Goal: Information Seeking & Learning: Check status

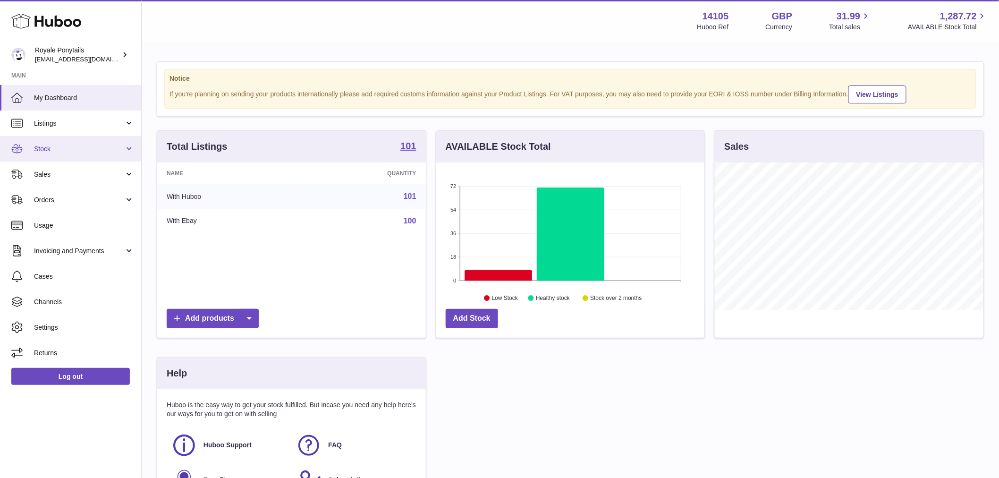
scroll to position [147, 268]
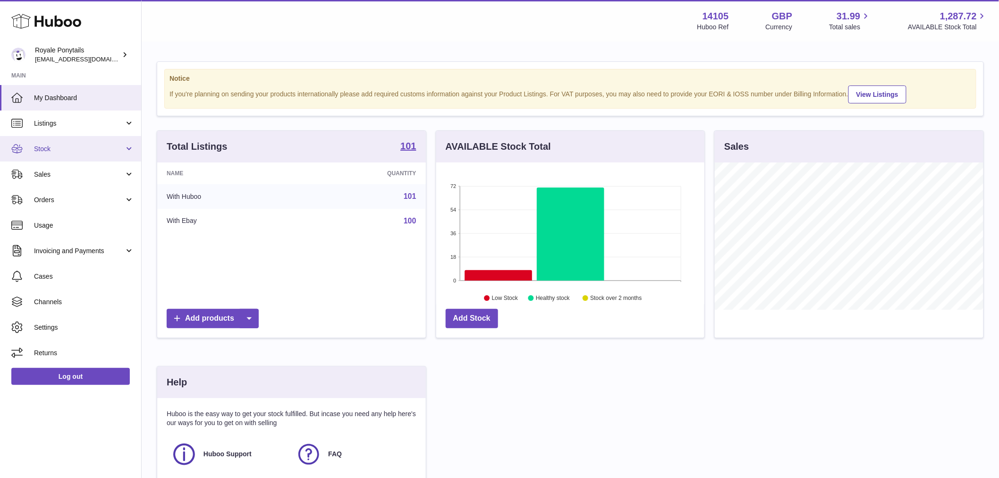
click at [68, 148] on span "Stock" at bounding box center [79, 148] width 90 height 9
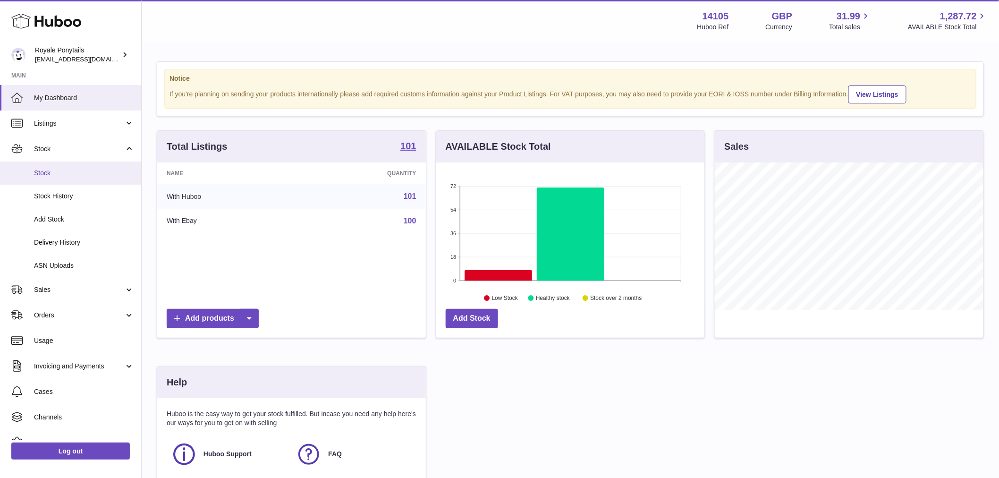
click at [71, 177] on span "Stock" at bounding box center [84, 173] width 100 height 9
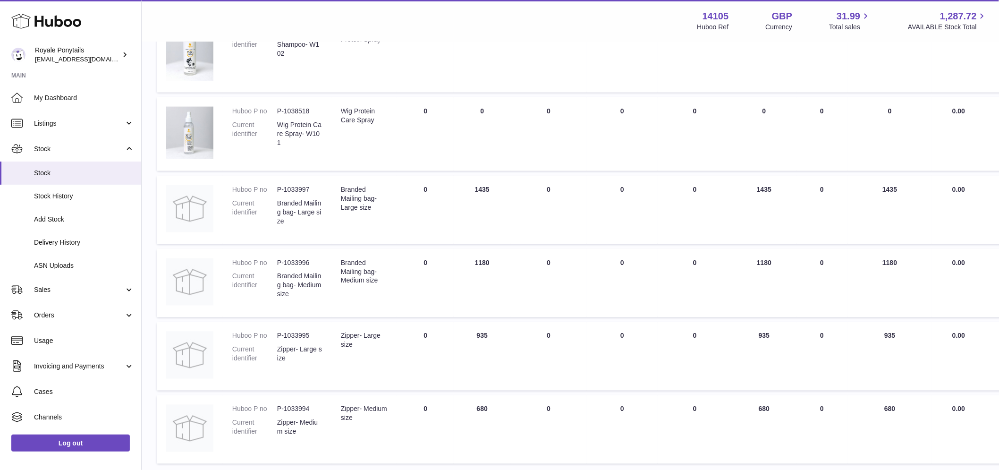
scroll to position [525, 0]
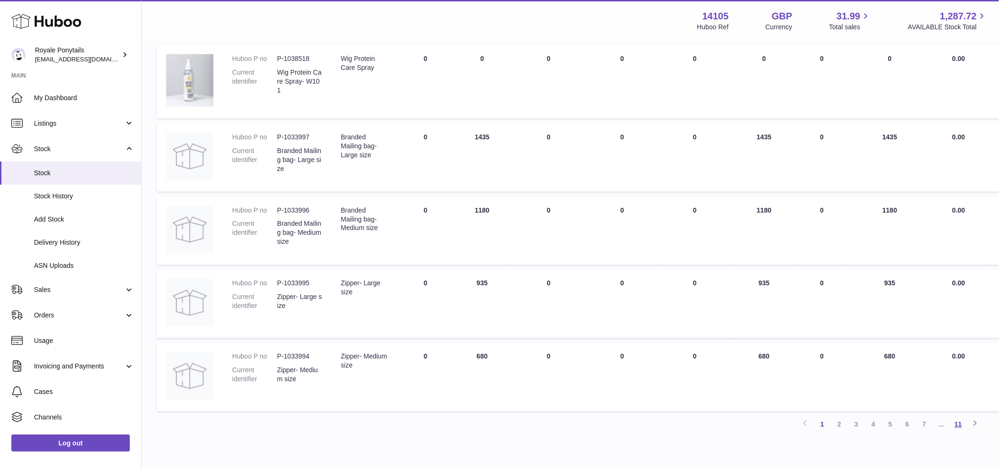
click at [965, 423] on link "11" at bounding box center [958, 424] width 17 height 17
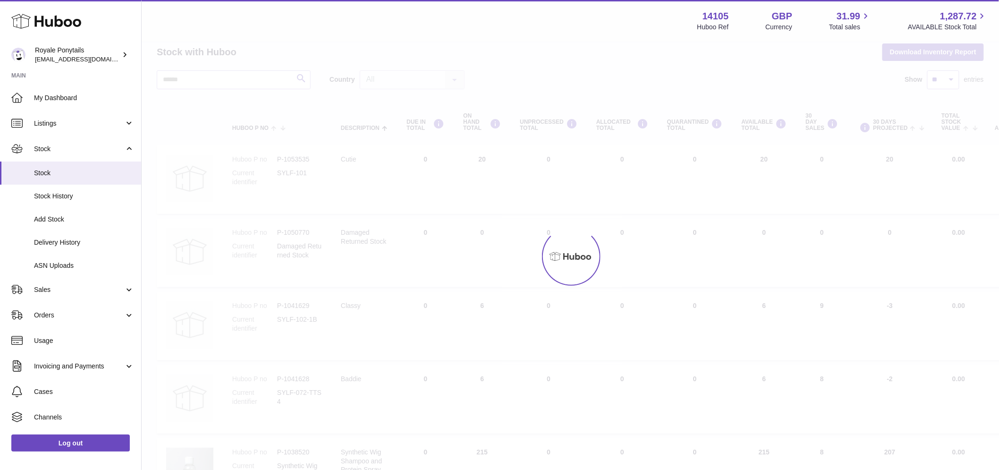
scroll to position [8, 0]
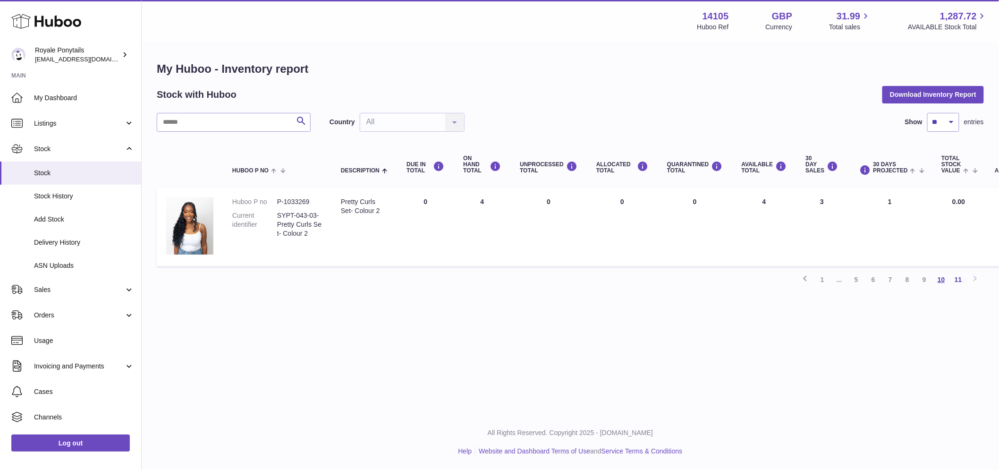
click at [940, 271] on link "10" at bounding box center [941, 279] width 17 height 17
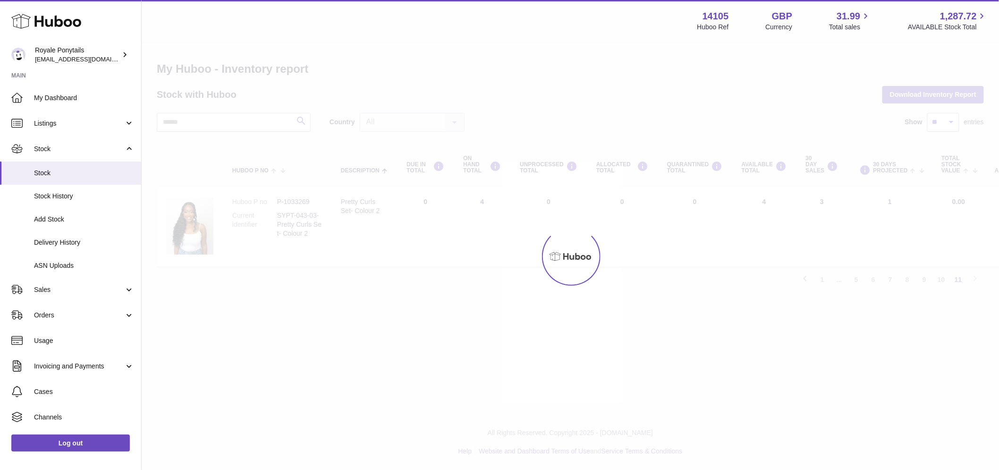
scroll to position [42, 0]
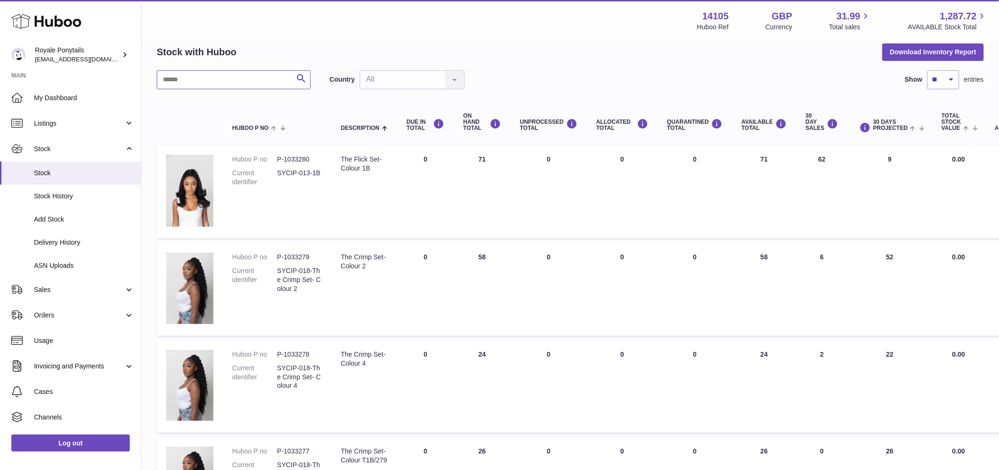
click at [251, 87] on input "text" at bounding box center [234, 79] width 154 height 19
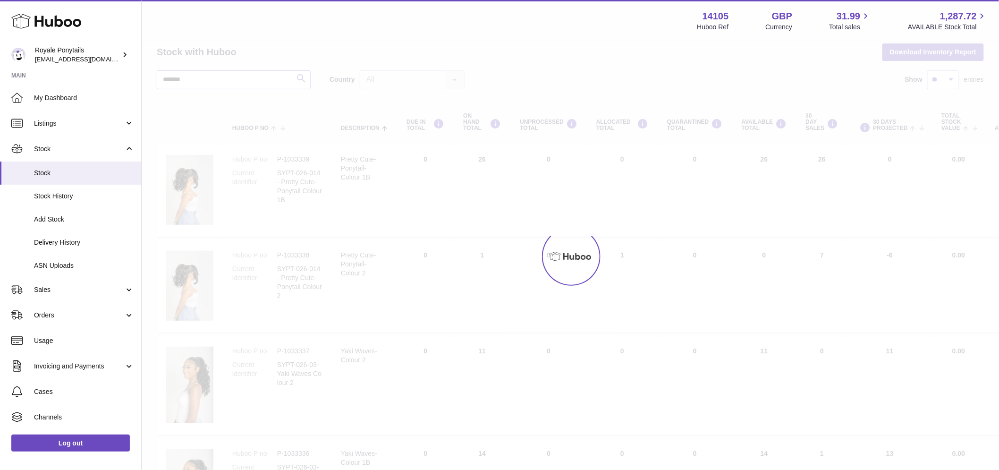
scroll to position [8, 0]
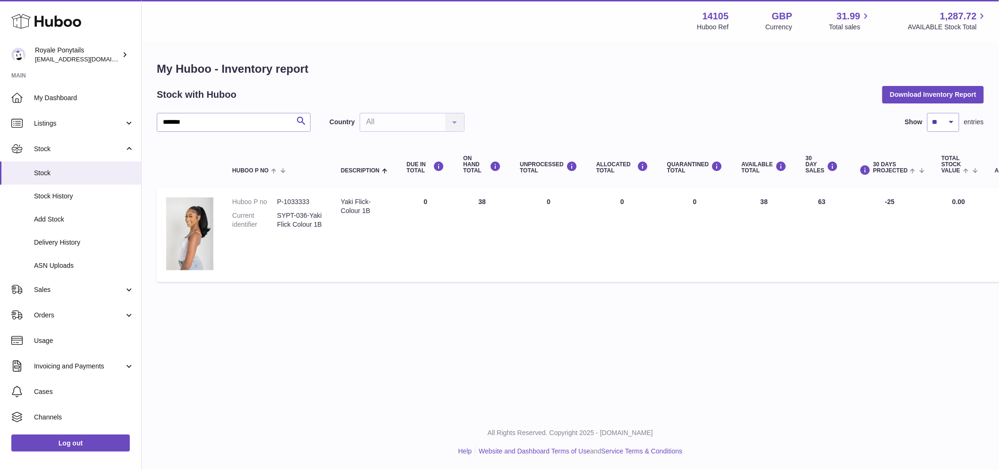
click at [758, 195] on td "AVAILABLE Total 38" at bounding box center [764, 234] width 64 height 93
drag, startPoint x: 314, startPoint y: 189, endPoint x: 276, endPoint y: 191, distance: 37.8
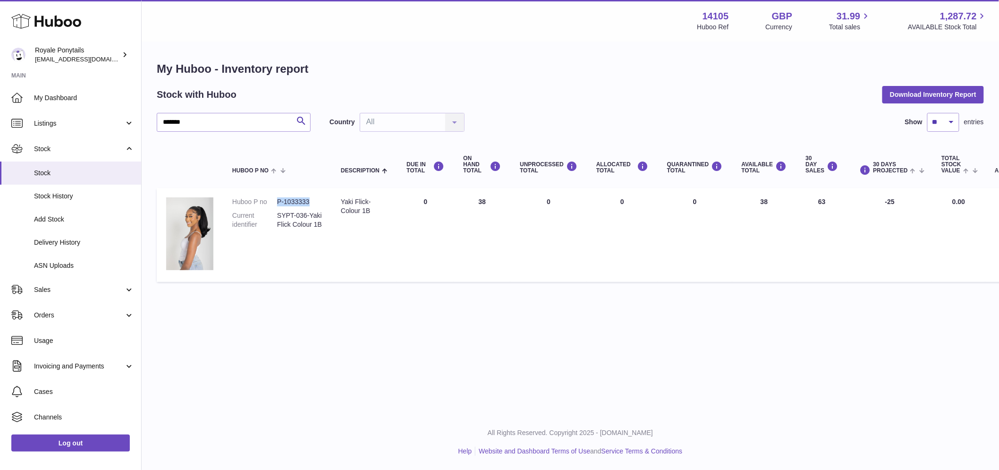
click at [276, 197] on dl "Huboo P no P-1033333 Current identifier SYPT-036-Yaki Flick Colour 1B" at bounding box center [277, 215] width 90 height 36
copy dl "P-1033333"
click at [386, 190] on td "Description Yaki Flick- Colour 1B" at bounding box center [364, 234] width 66 height 93
drag, startPoint x: 372, startPoint y: 192, endPoint x: 342, endPoint y: 191, distance: 29.8
click at [342, 197] on div "Yaki Flick- Colour 1B" at bounding box center [364, 206] width 47 height 18
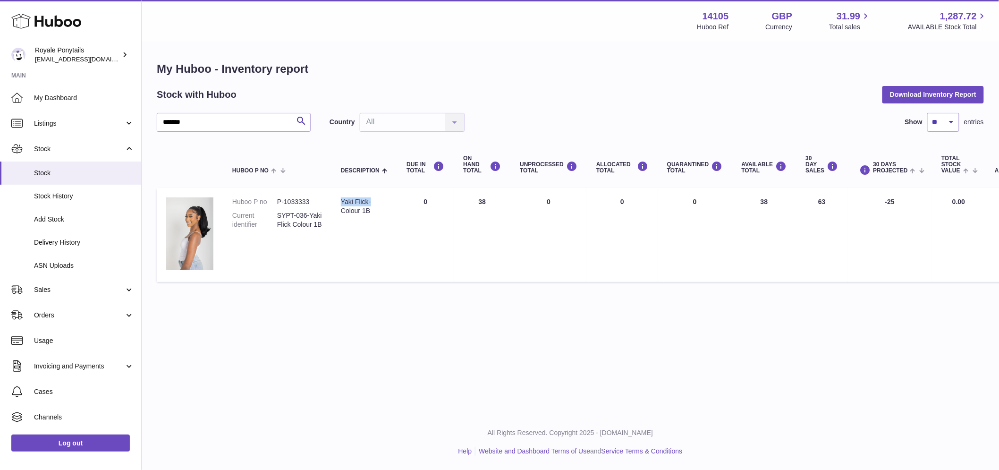
copy div "Yaki Flick-"
click at [350, 234] on td "Description Yaki Flick- Colour 1B" at bounding box center [364, 234] width 66 height 93
drag, startPoint x: 222, startPoint y: 112, endPoint x: -46, endPoint y: 90, distance: 269.1
click at [0, 90] on html ".st0{fill:#141414;}" at bounding box center [499, 235] width 999 height 470
type input "*******"
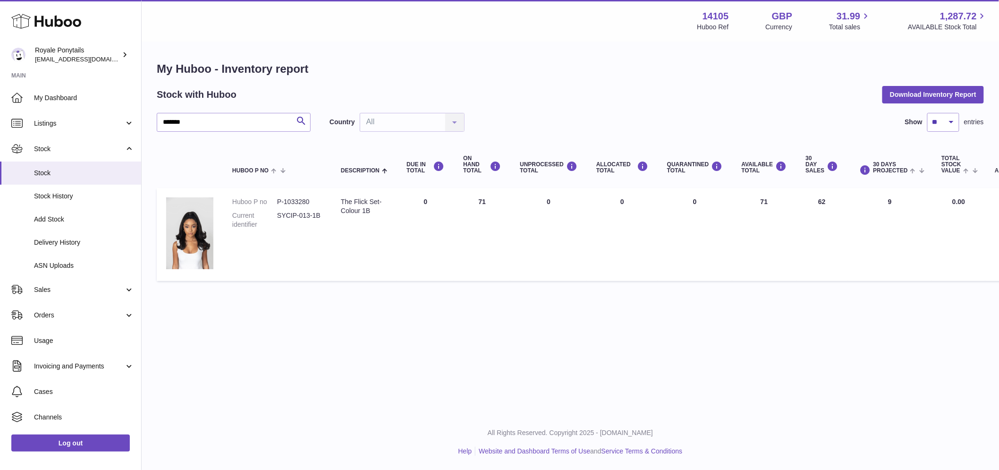
click at [757, 197] on td "AVAILABLE Total 71" at bounding box center [764, 234] width 64 height 93
click at [757, 196] on td "AVAILABLE Total 71" at bounding box center [764, 234] width 64 height 93
click at [758, 196] on td "AVAILABLE Total 71" at bounding box center [764, 234] width 64 height 93
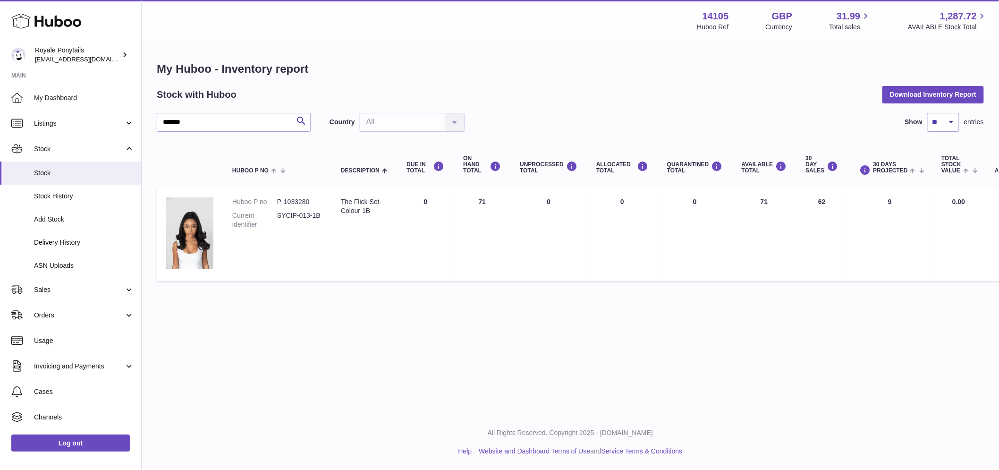
click at [758, 196] on td "AVAILABLE Total 71" at bounding box center [764, 234] width 64 height 93
click at [471, 233] on td "ON HAND Total 71" at bounding box center [482, 234] width 57 height 93
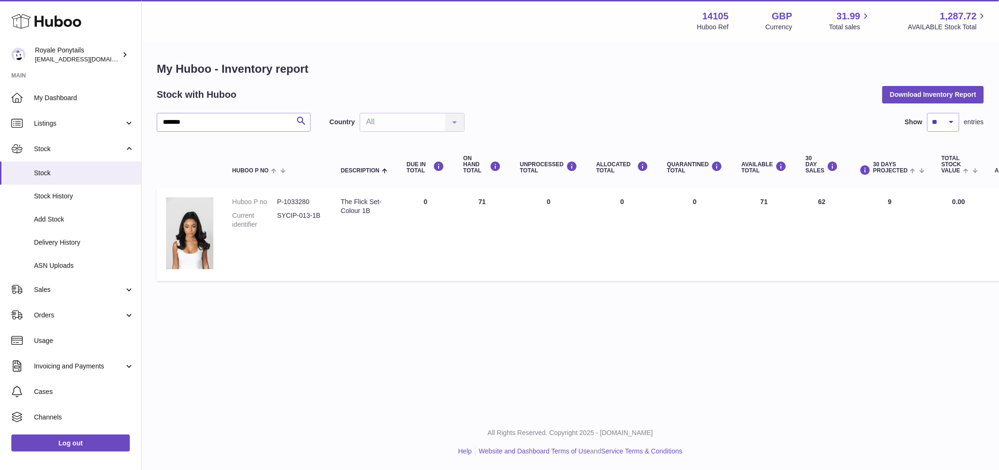
click at [475, 232] on td "ON HAND Total 71" at bounding box center [482, 234] width 57 height 93
click at [477, 232] on td "ON HAND Total 71" at bounding box center [482, 234] width 57 height 93
